Goal: Find specific page/section

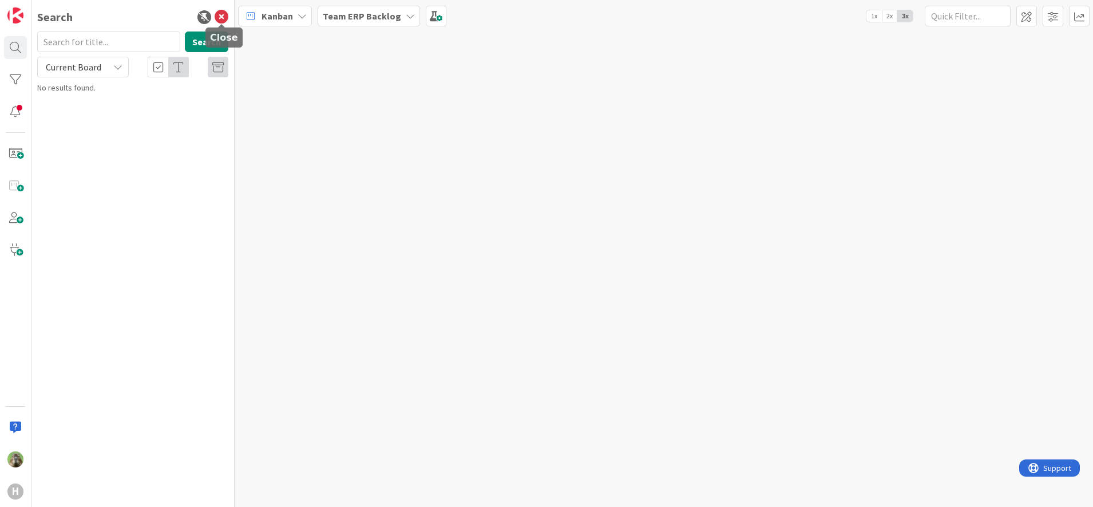
click at [223, 17] on icon at bounding box center [222, 17] width 14 height 14
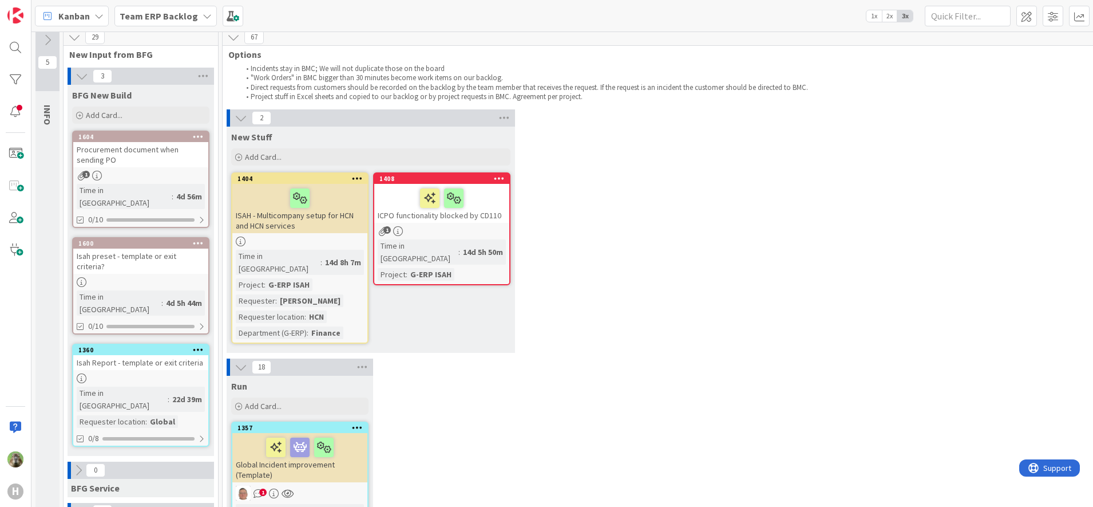
scroll to position [8, 0]
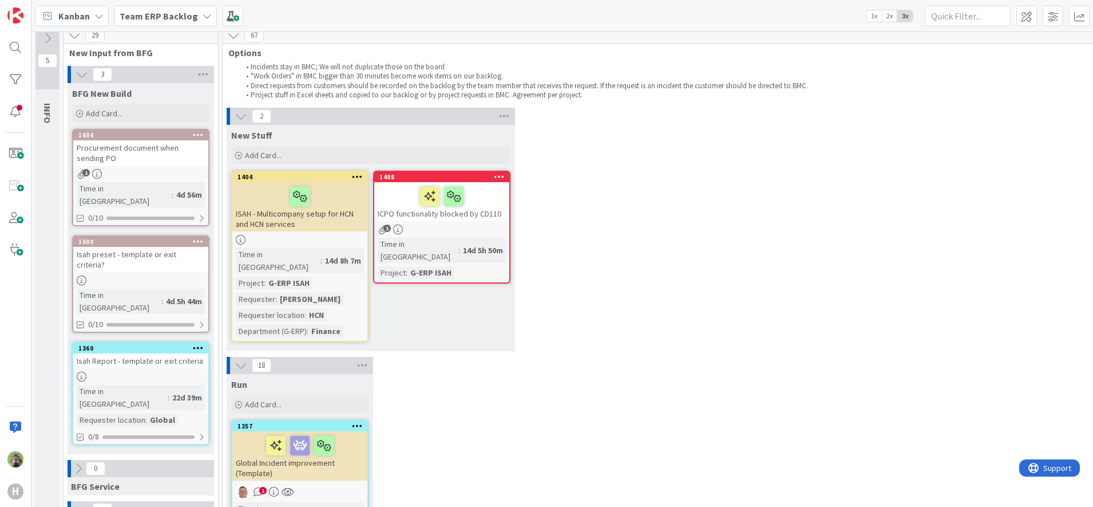
click at [190, 21] on b "Team ERP Backlog" at bounding box center [159, 15] width 78 height 11
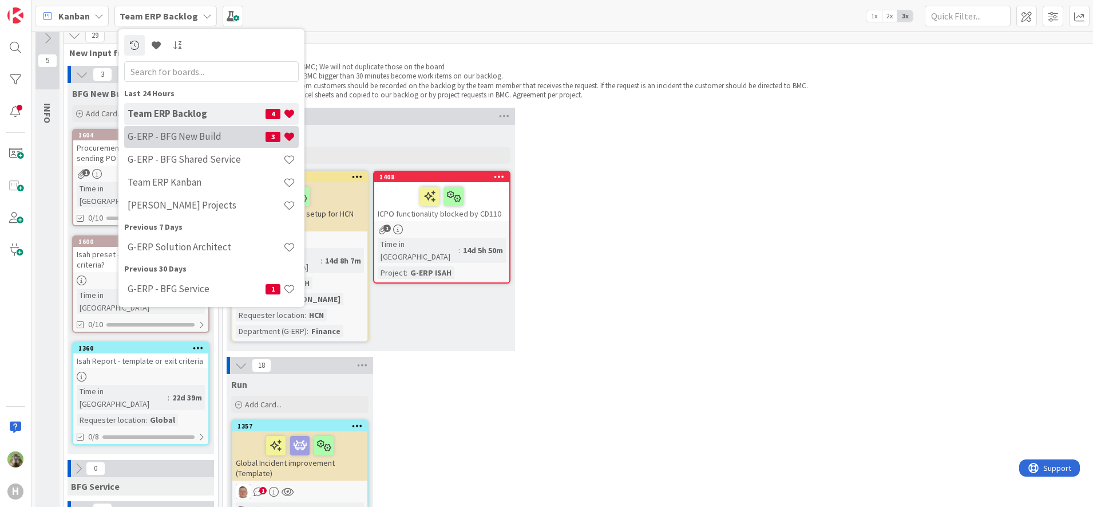
click at [181, 128] on div "G-ERP - BFG New Build 3" at bounding box center [211, 137] width 175 height 22
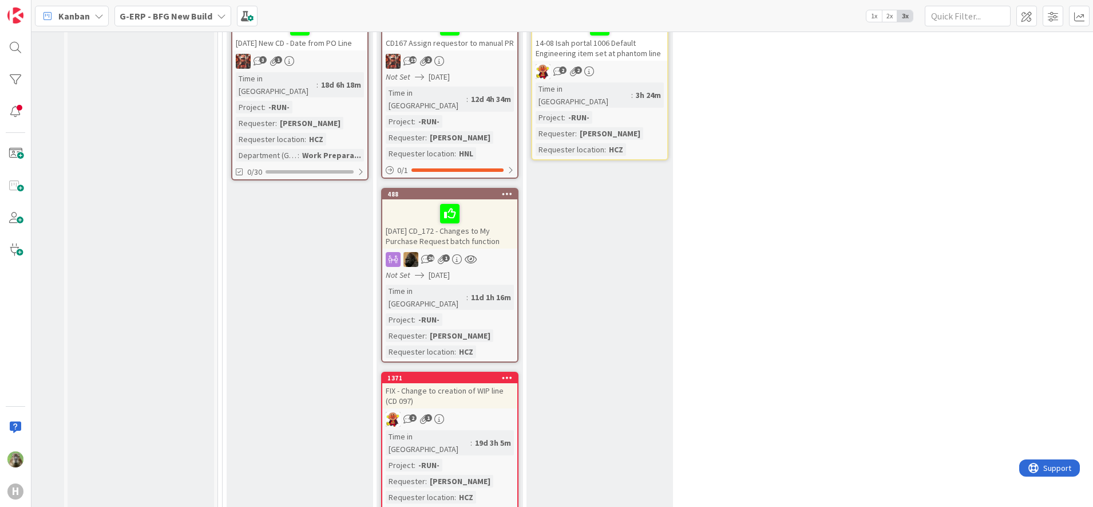
scroll to position [1410, 118]
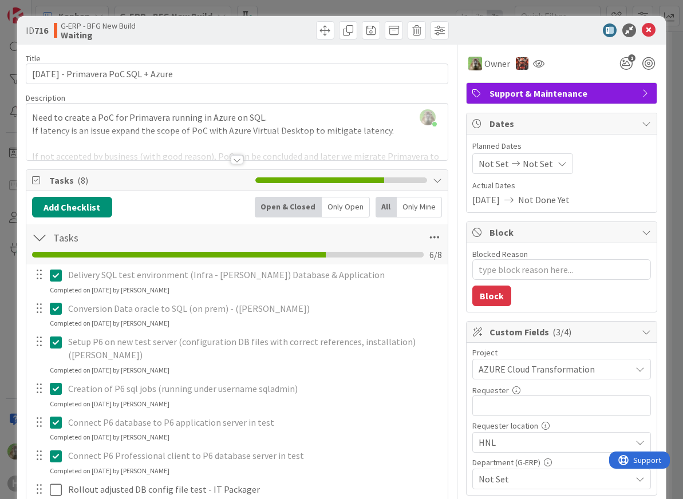
type textarea "x"
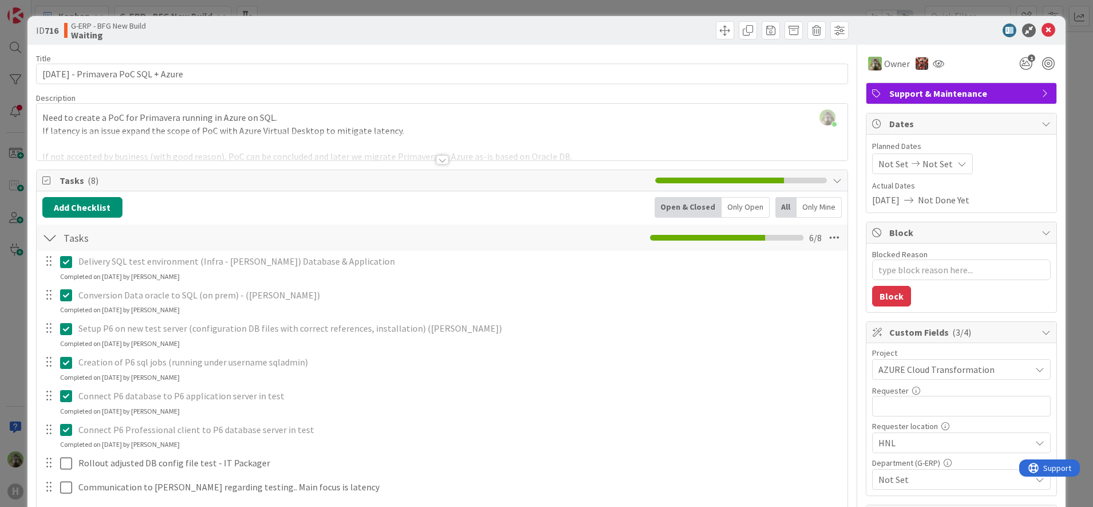
click at [6, 410] on div "ID 716 G-ERP - BFG New Build Waiting Title 37 / 128 [DATE] - Primavera PoC SQL …" at bounding box center [546, 253] width 1093 height 507
click at [0, 367] on div "ID 716 G-ERP - BFG New Build Waiting Title 37 / 128 [DATE] - Primavera PoC SQL …" at bounding box center [546, 253] width 1093 height 507
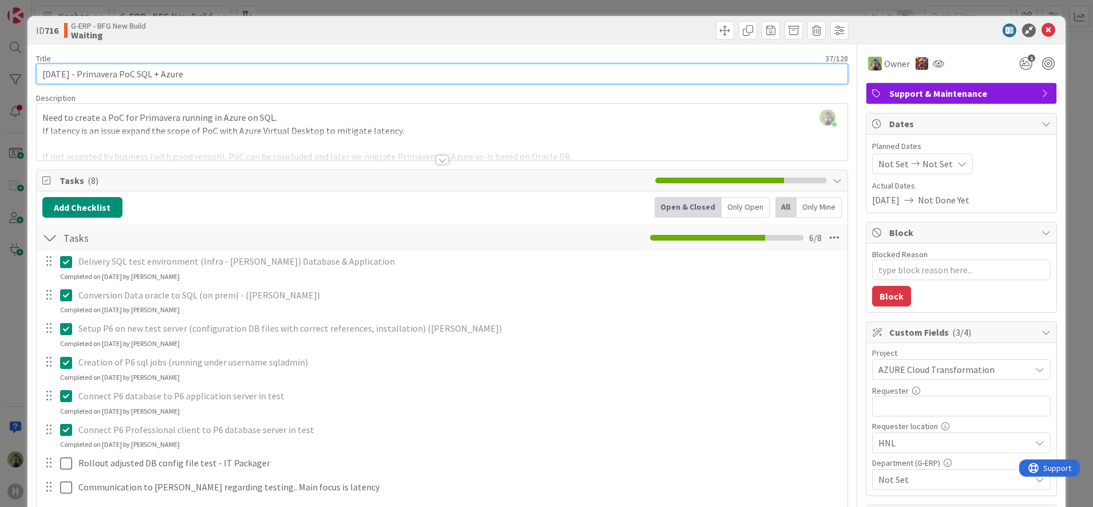
click at [260, 75] on input "[DATE] - Primavera PoC SQL + Azure" at bounding box center [442, 74] width 813 height 21
type input "[DATE] - Primavera PoC SQL + Azure"
type textarea "x"
type input "[DATE] - Primavera PoC SQL + Azure - TEST"
type textarea "x"
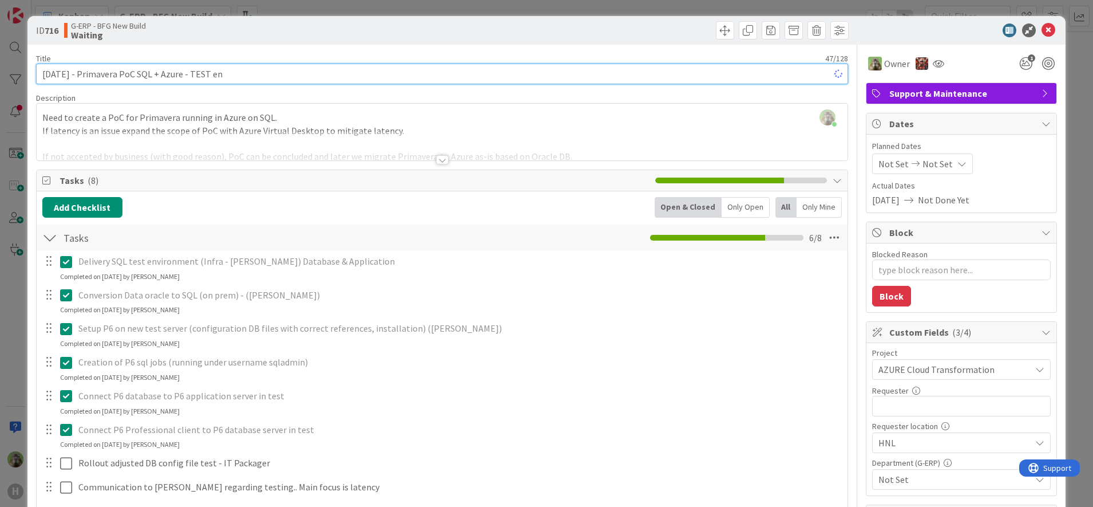
type input "[DATE] - Primavera PoC SQL + Azure - TEST env"
type textarea "x"
type input "[DATE] - Primavera PoC SQL + Azure - TEST env"
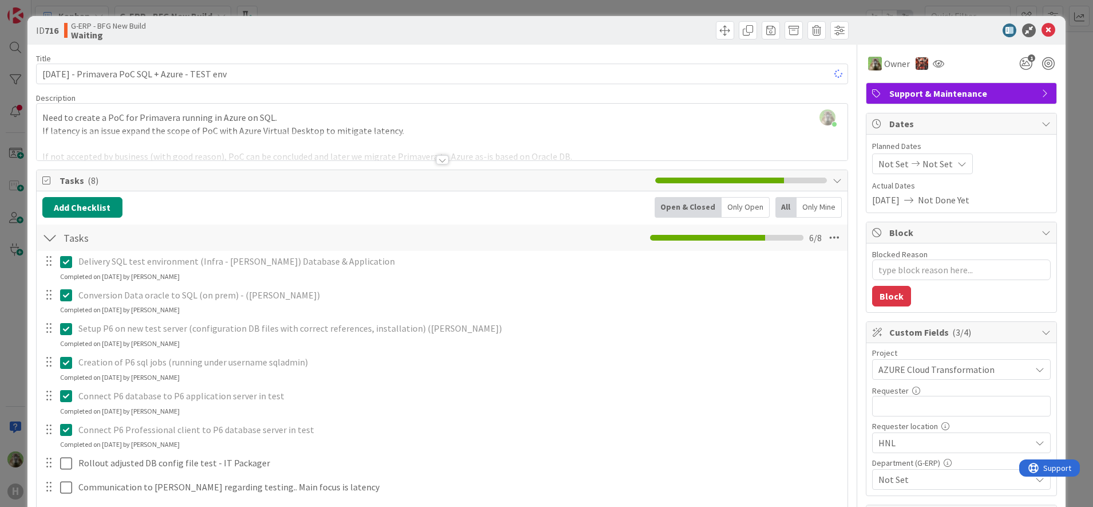
click at [3, 274] on div "ID 716 G-ERP - BFG New Build Waiting Title 48 / 128 [DATE] - Primavera PoC SQL …" at bounding box center [546, 253] width 1093 height 507
click at [14, 292] on div "ID 716 G-ERP - BFG New Build Waiting Title 48 / 128 [DATE] - Primavera PoC SQL …" at bounding box center [546, 253] width 1093 height 507
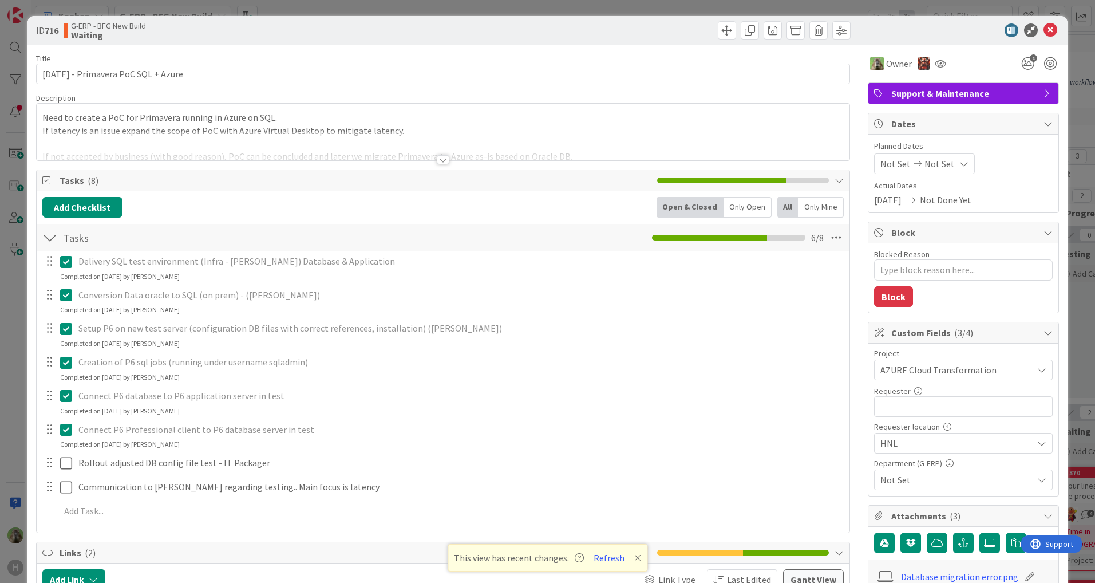
type textarea "x"
